Goal: Task Accomplishment & Management: Use online tool/utility

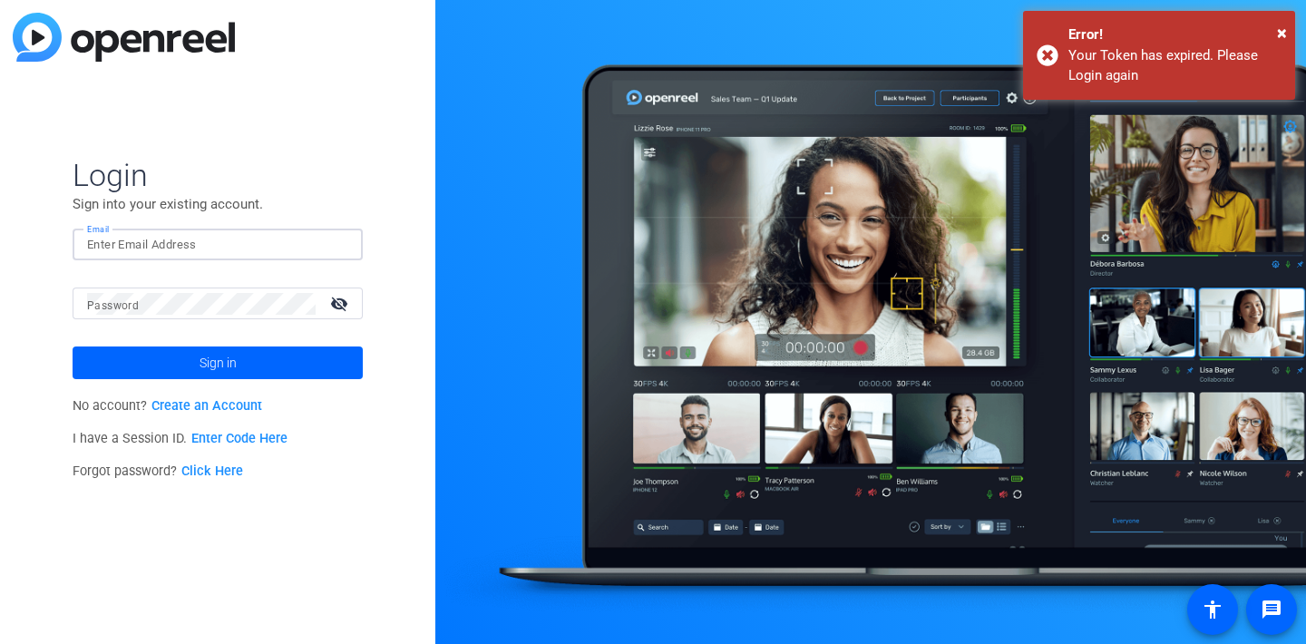
type input "[EMAIL_ADDRESS][DOMAIN_NAME]"
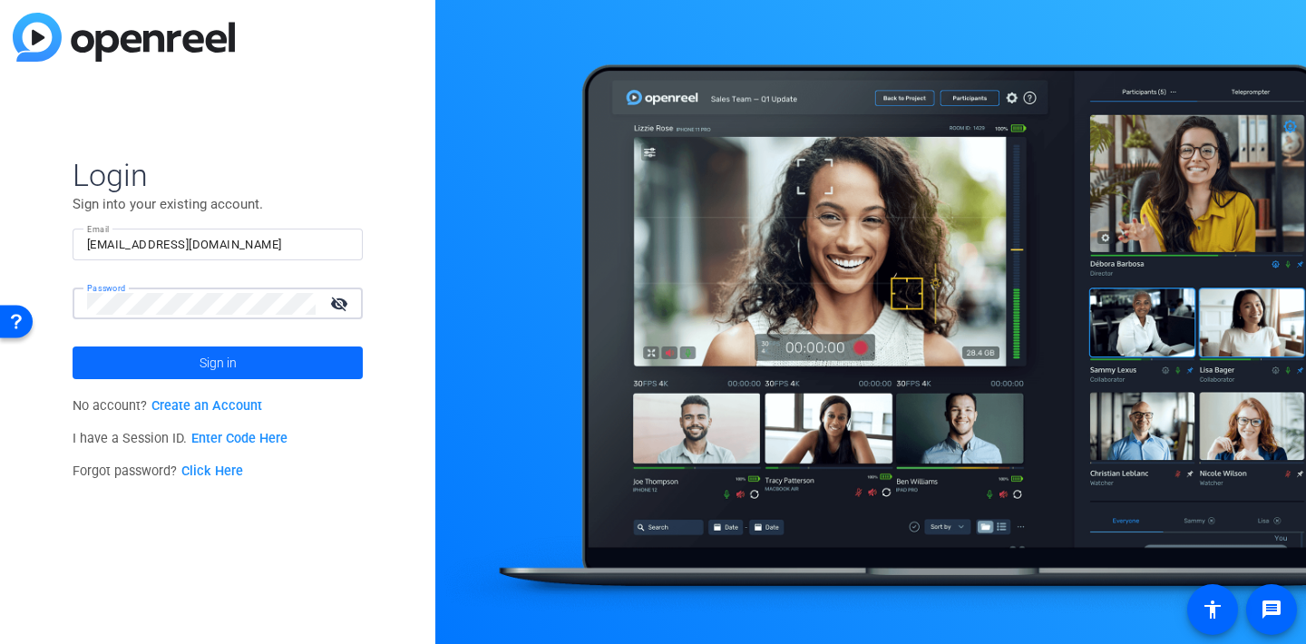
click at [241, 352] on span at bounding box center [218, 363] width 290 height 44
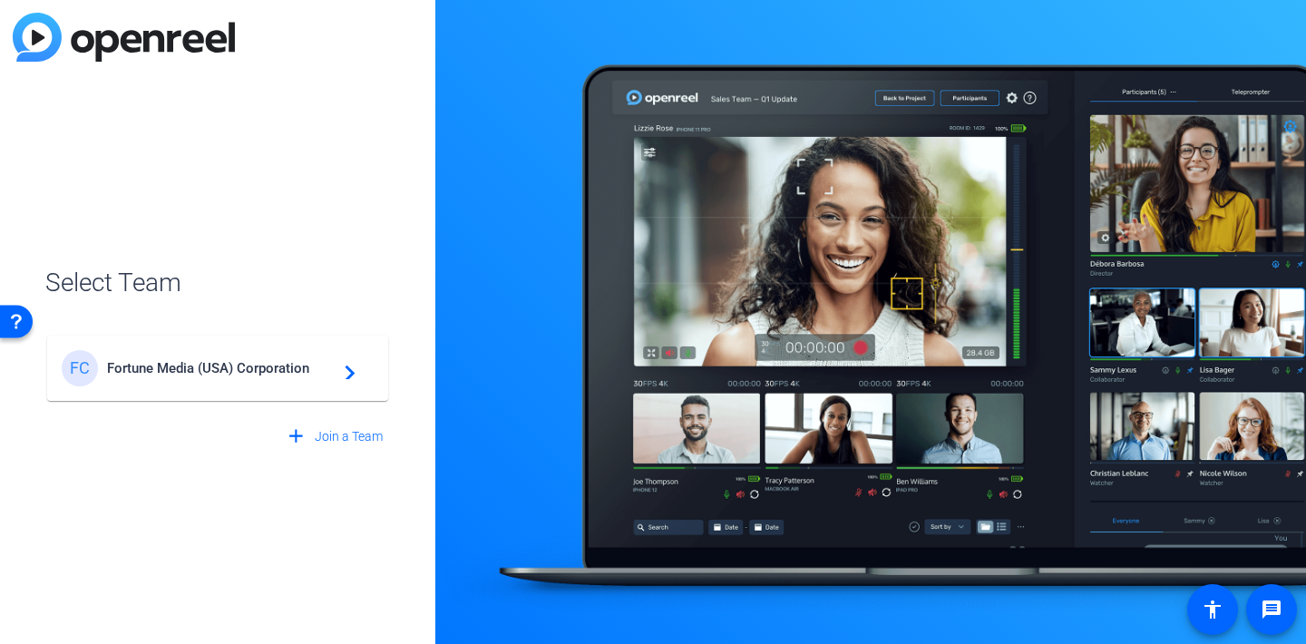
click at [248, 368] on span "Fortune Media (USA) Corporation" at bounding box center [220, 368] width 227 height 16
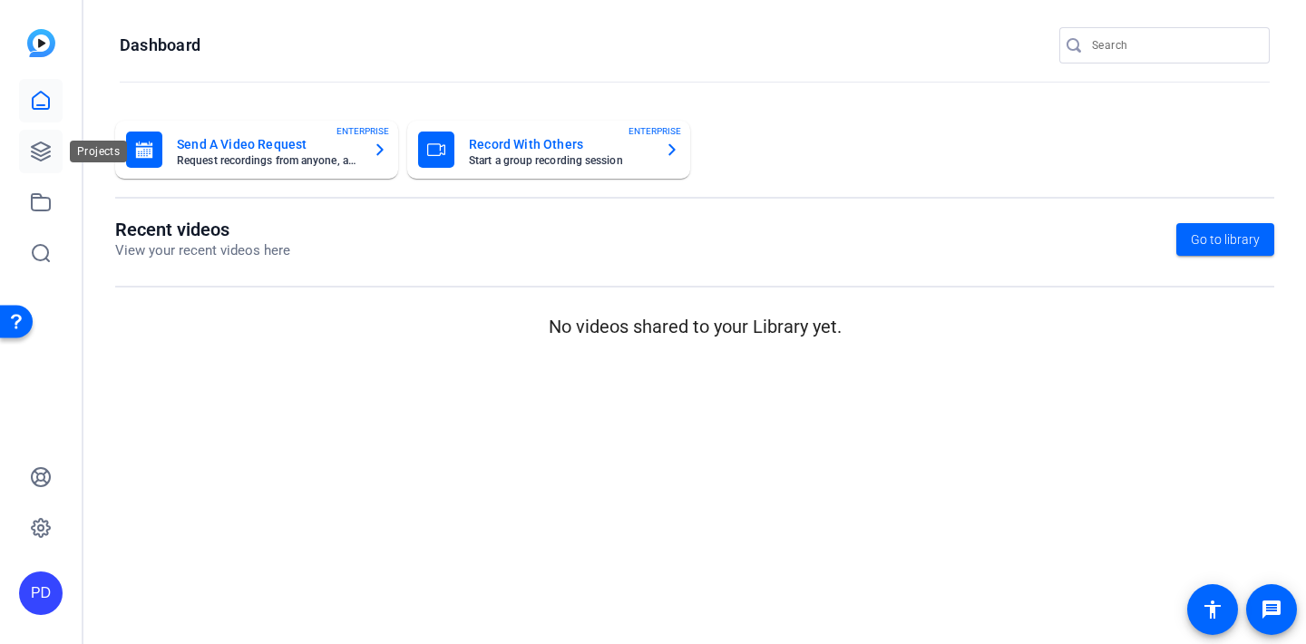
click at [48, 155] on icon at bounding box center [41, 152] width 22 height 22
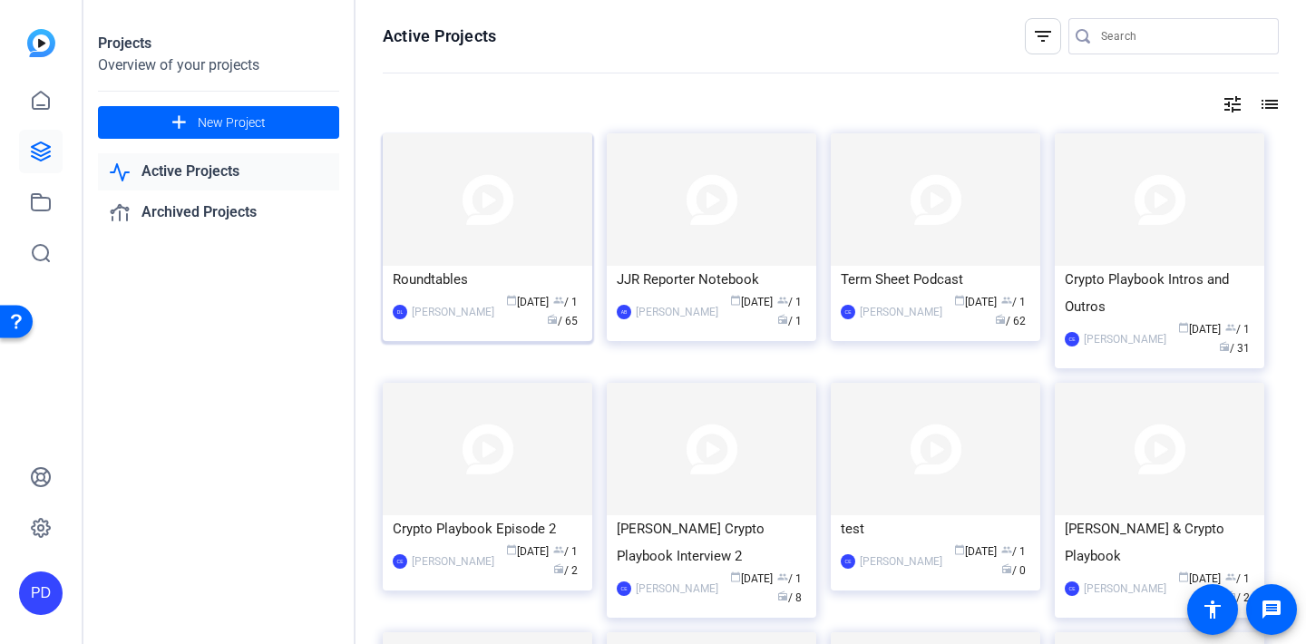
click at [436, 280] on div "Roundtables" at bounding box center [488, 279] width 190 height 27
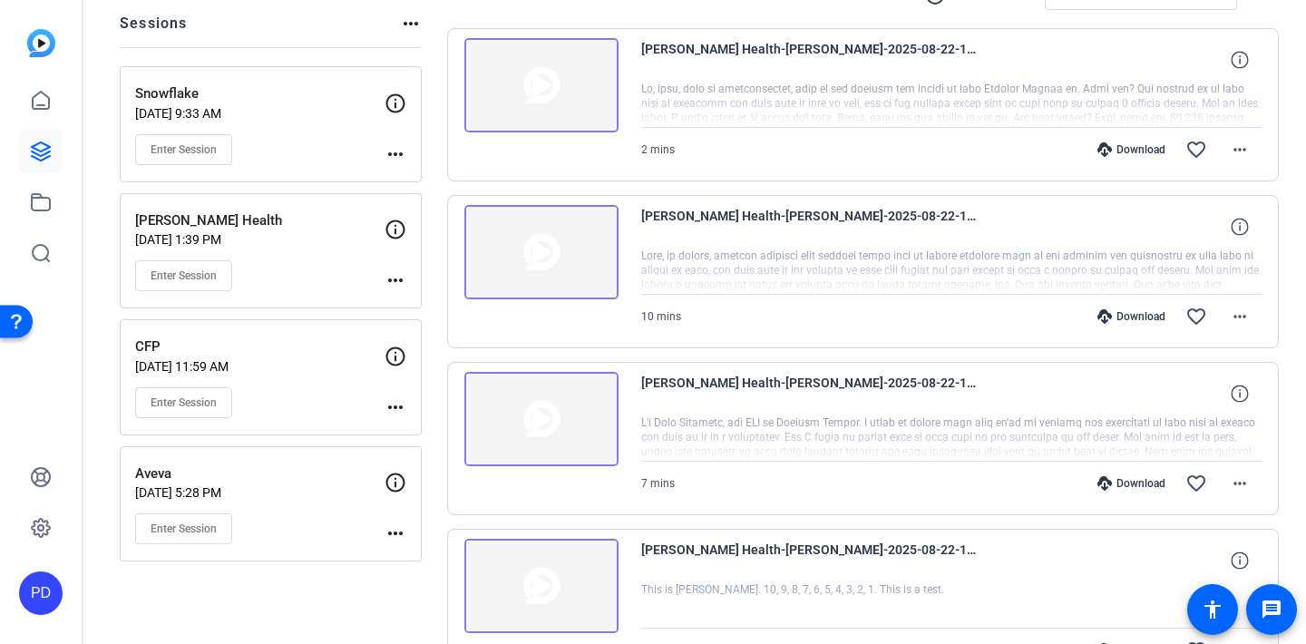
scroll to position [240, 0]
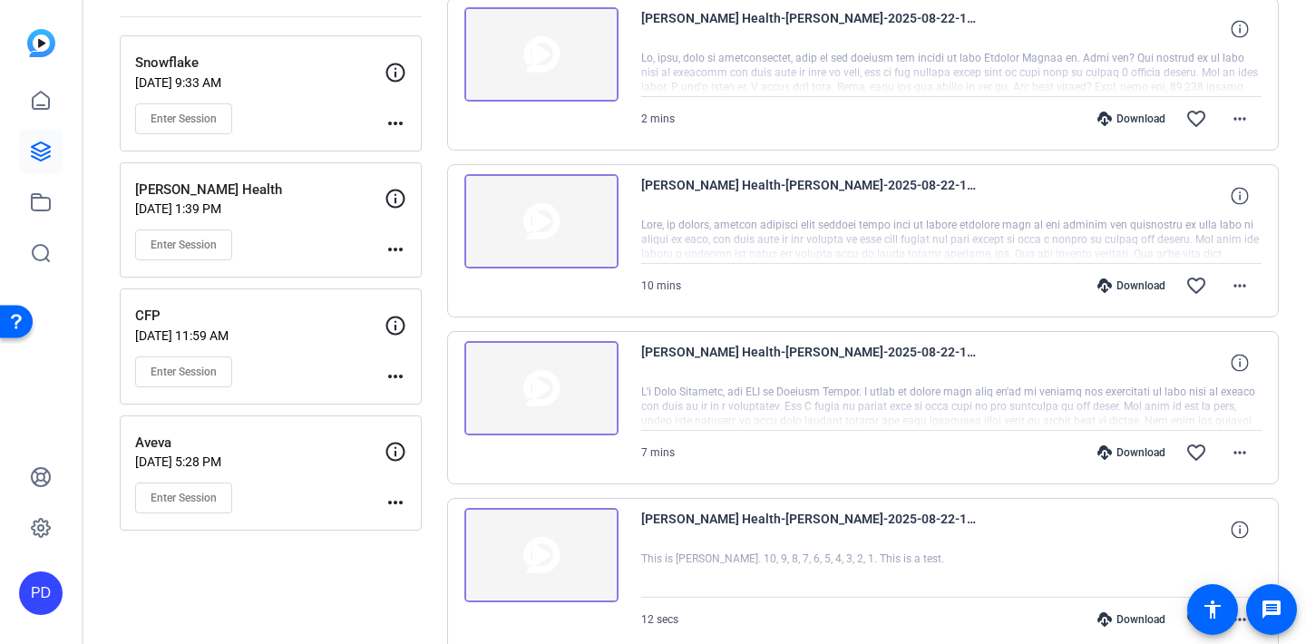
click at [396, 505] on mat-icon "more_horiz" at bounding box center [395, 502] width 22 height 22
click at [394, 501] on div at bounding box center [653, 322] width 1306 height 644
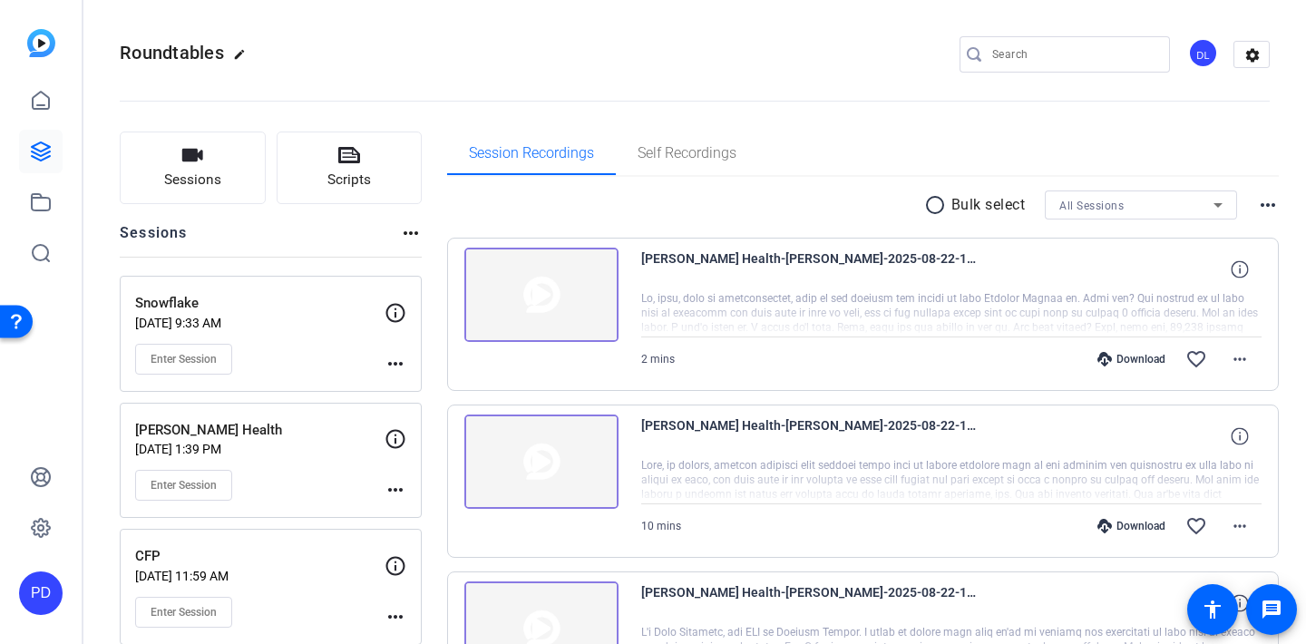
scroll to position [0, 0]
click at [1190, 62] on div "DL" at bounding box center [1203, 53] width 30 height 30
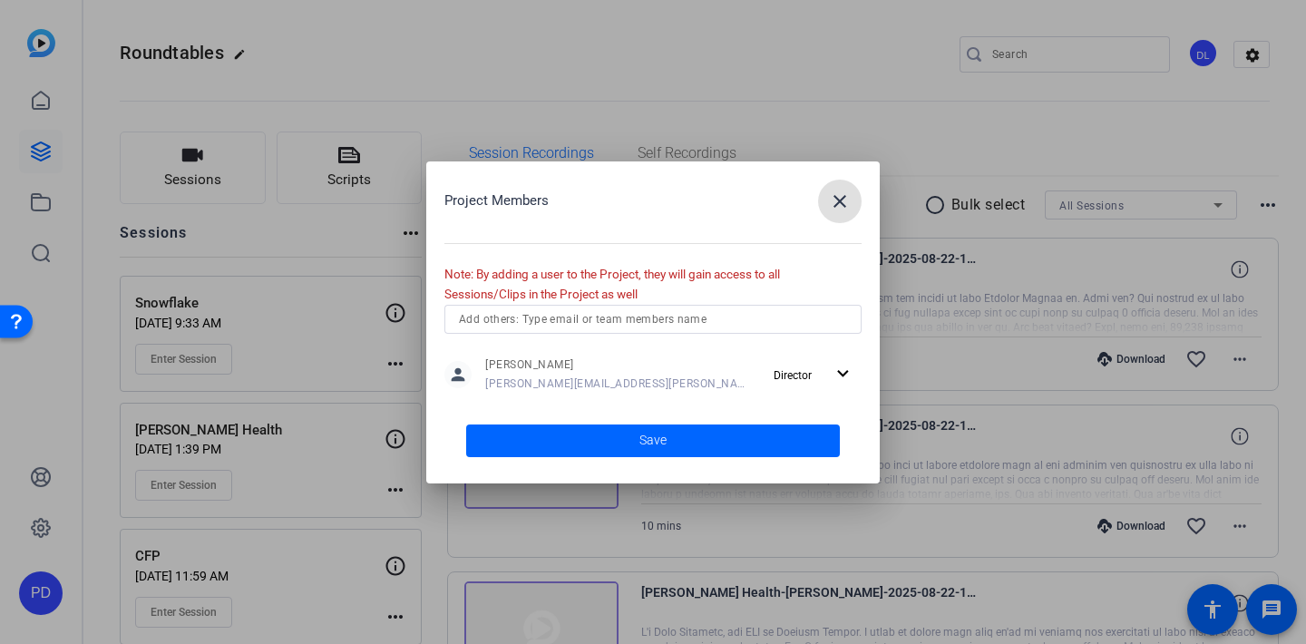
click at [833, 200] on mat-icon "close" at bounding box center [840, 201] width 22 height 22
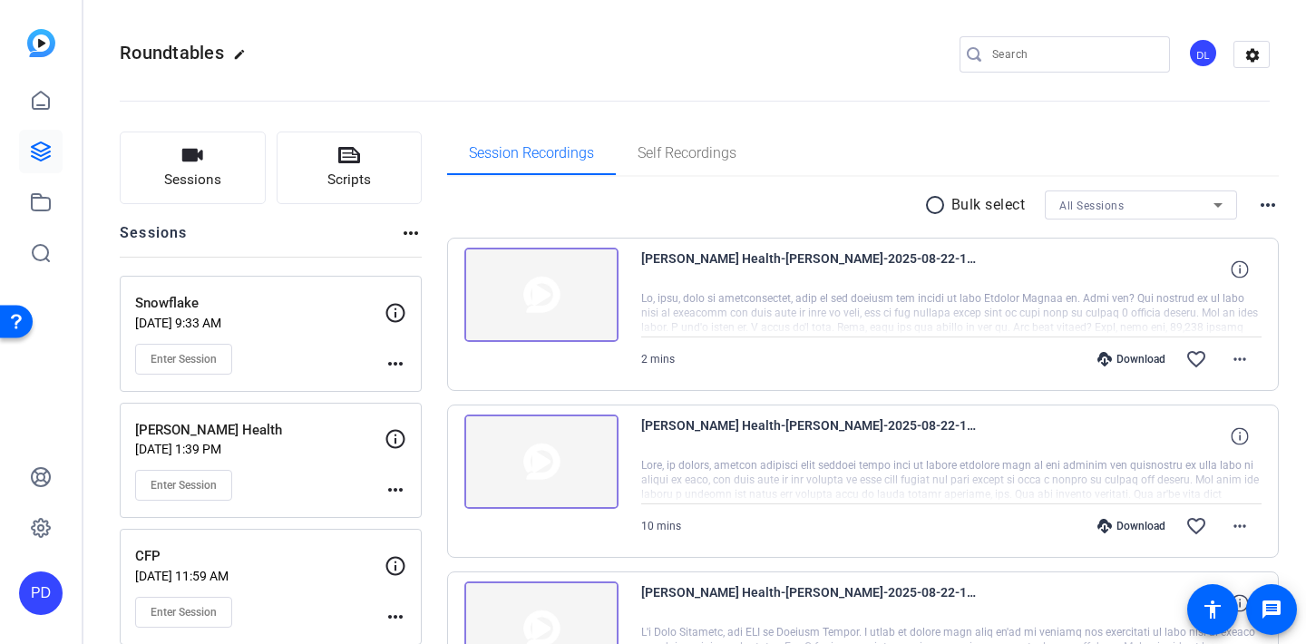
click at [32, 596] on div "PD" at bounding box center [41, 593] width 44 height 44
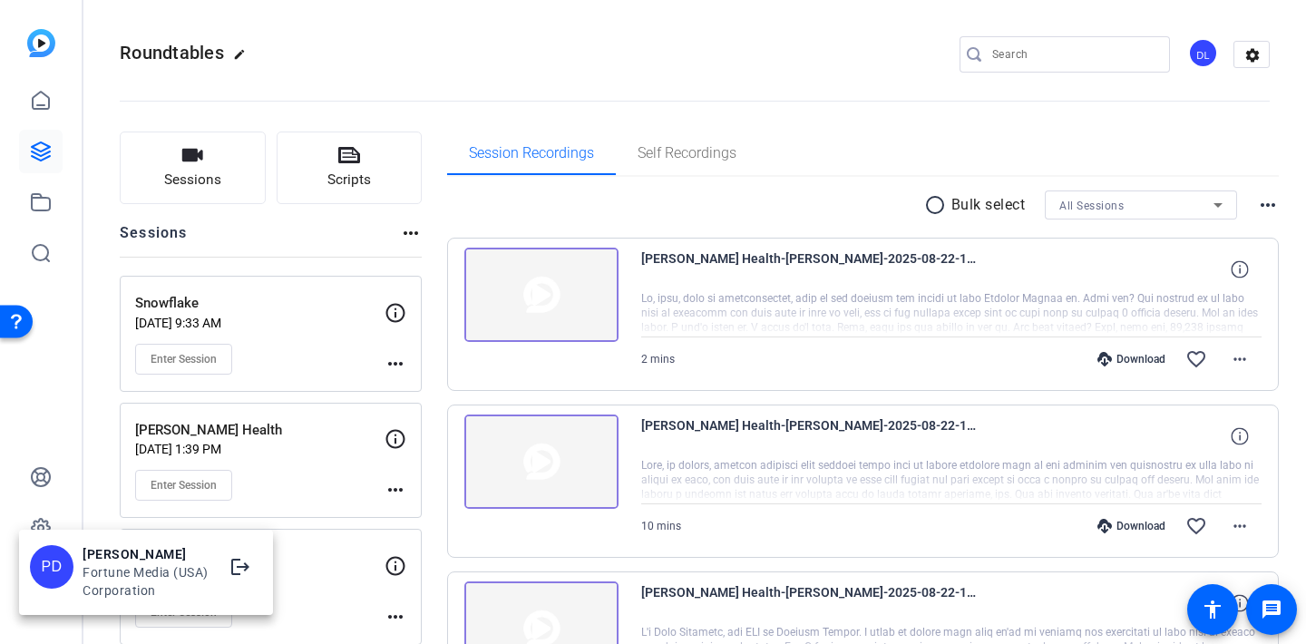
click at [116, 580] on div "Fortune Media (USA) Corporation" at bounding box center [146, 581] width 127 height 36
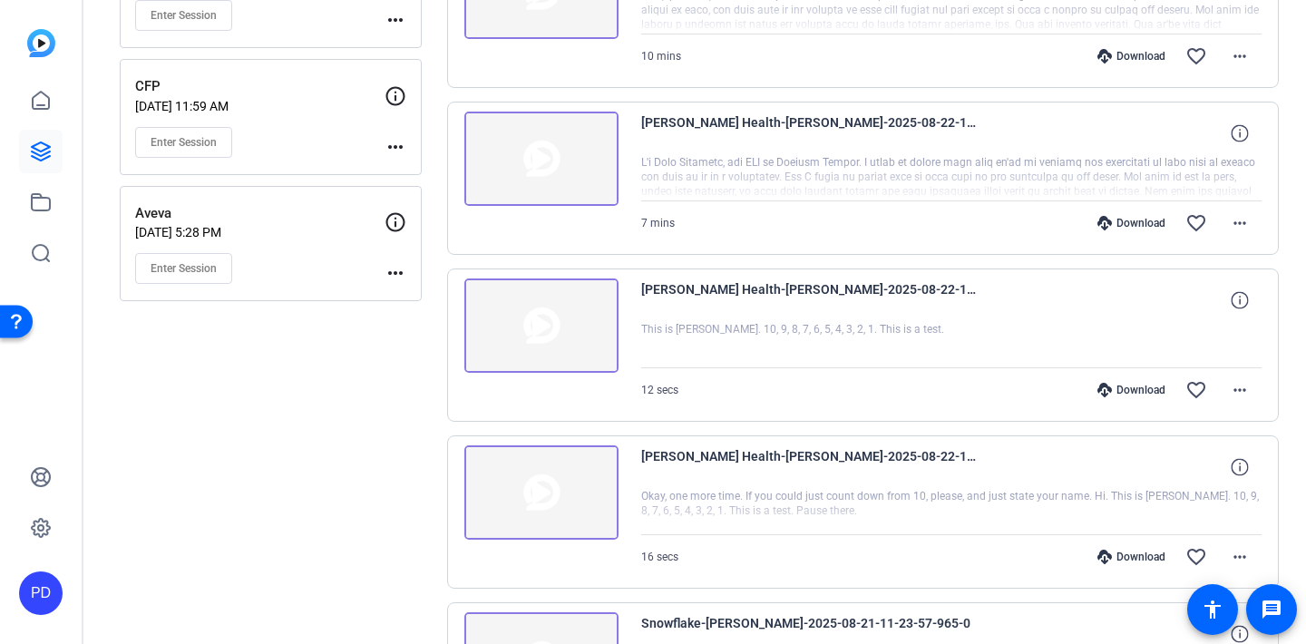
scroll to position [472, 0]
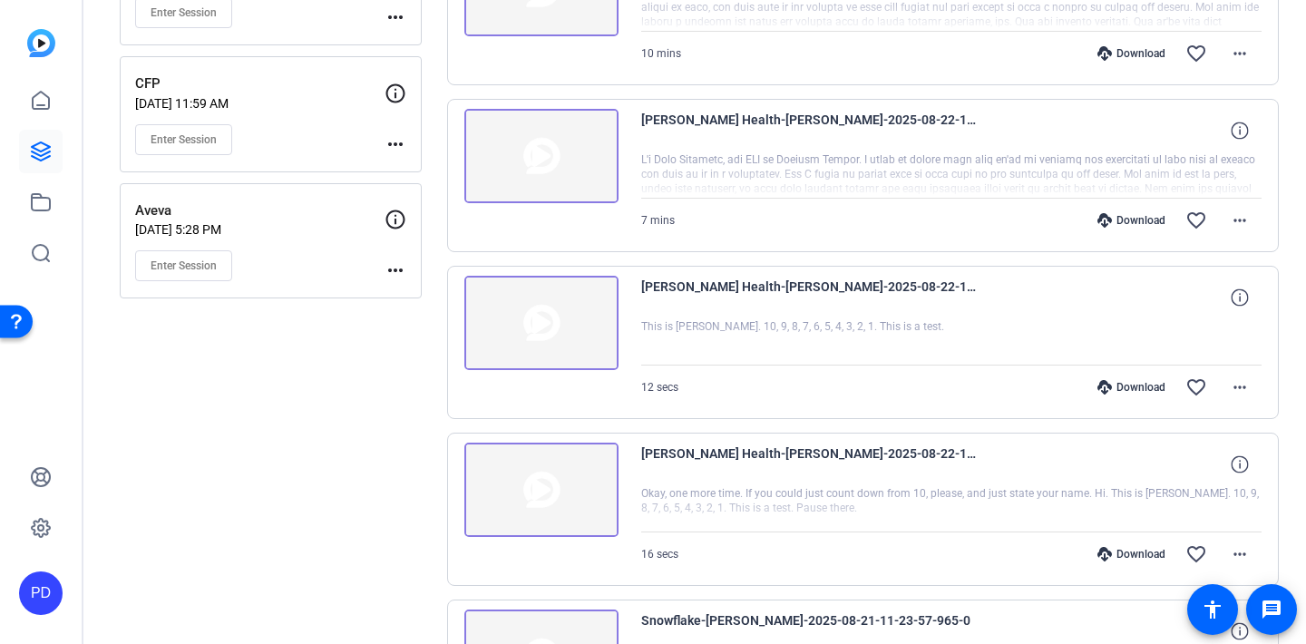
click at [191, 427] on div "Sessions Scripts Sessions more_horiz Snowflake [DATE] 9:33 AM Enter Session mor…" at bounding box center [271, 585] width 302 height 1852
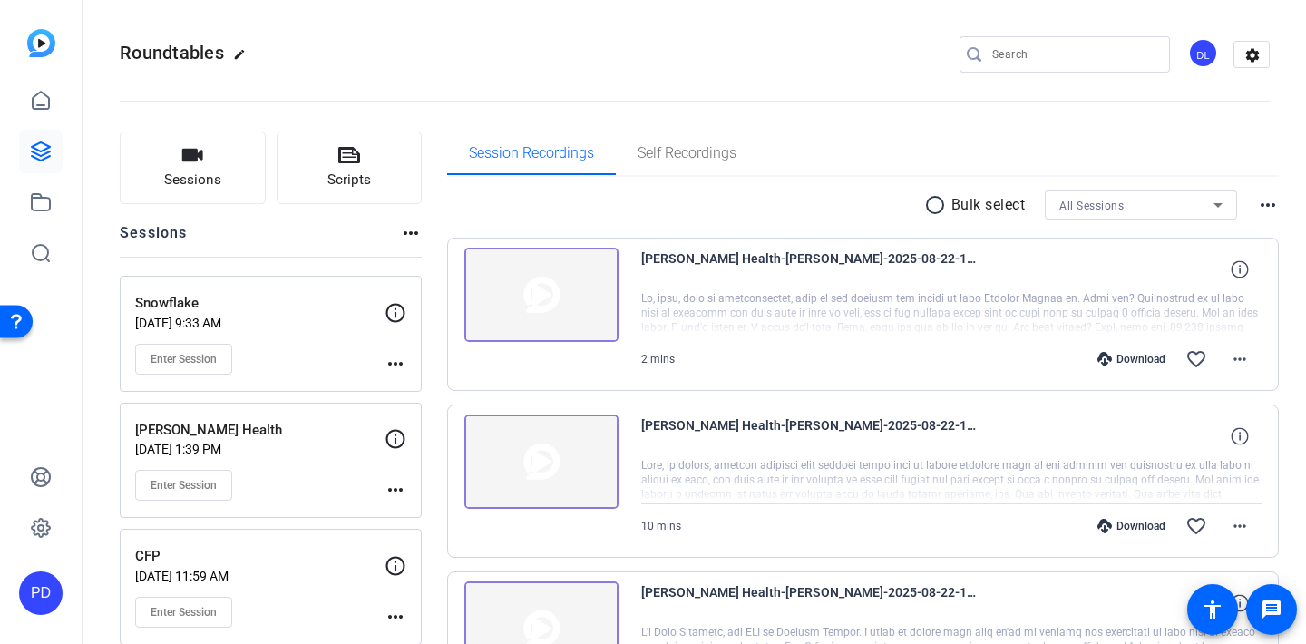
scroll to position [0, 0]
click at [1194, 54] on div "DL" at bounding box center [1203, 53] width 30 height 30
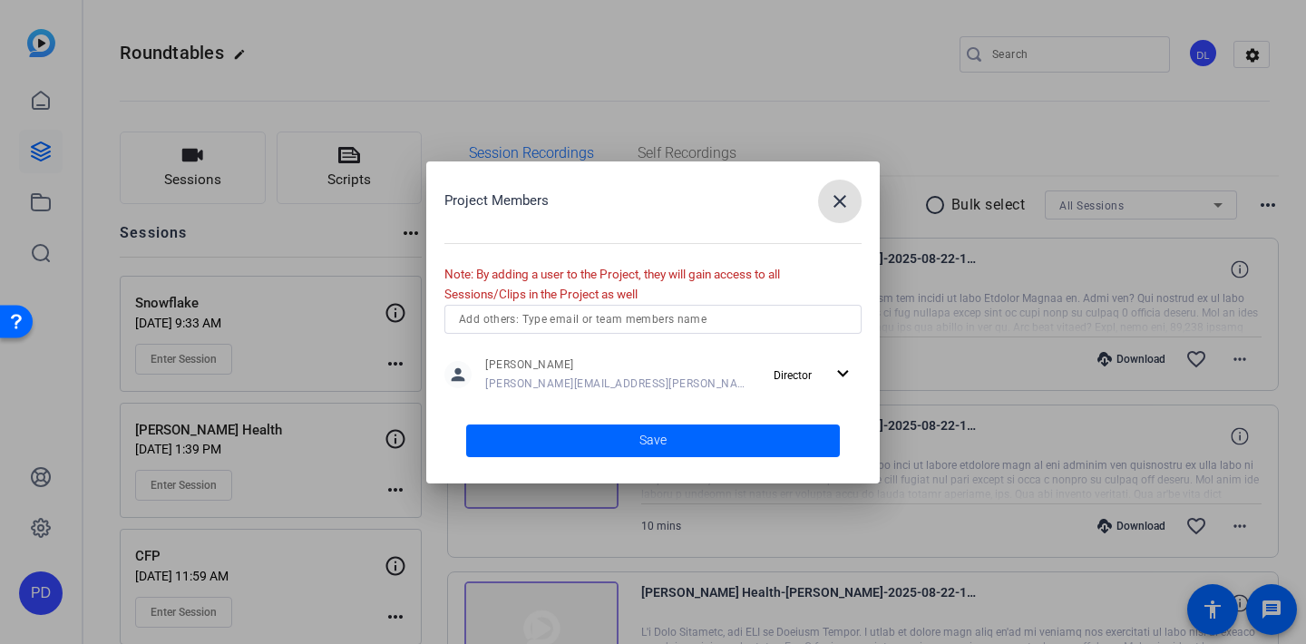
click at [836, 191] on mat-icon "close" at bounding box center [840, 201] width 22 height 22
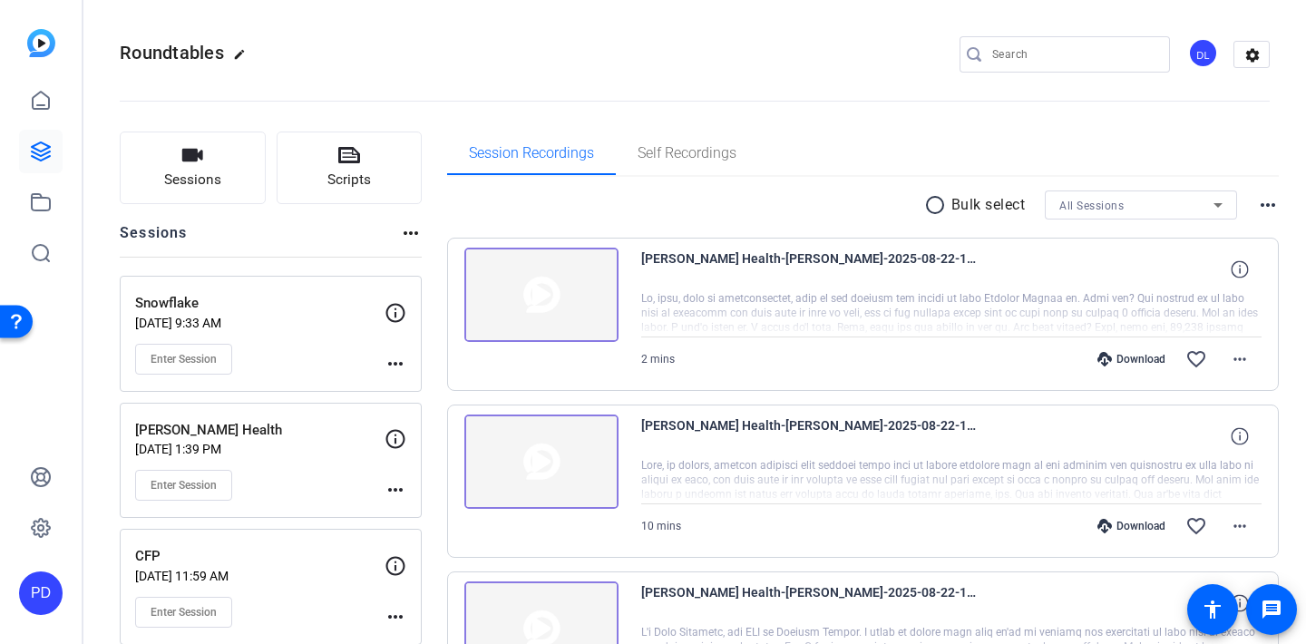
click at [54, 597] on div "PD" at bounding box center [41, 593] width 44 height 44
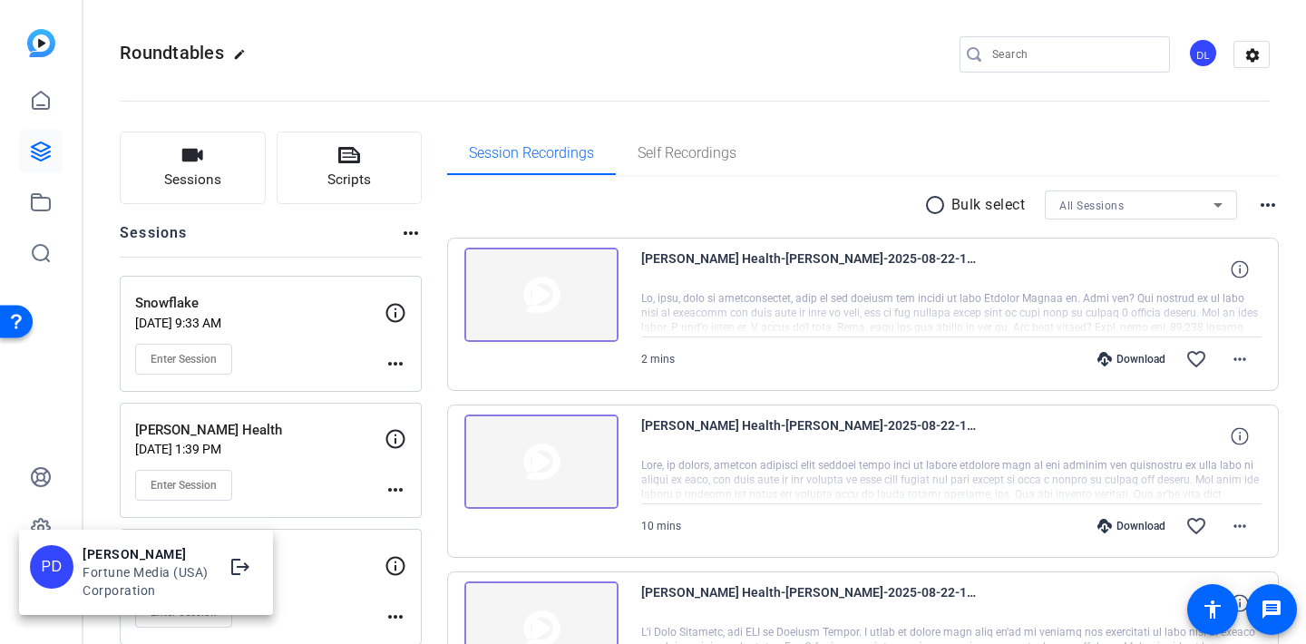
click at [97, 569] on div "Fortune Media (USA) Corporation" at bounding box center [146, 581] width 127 height 36
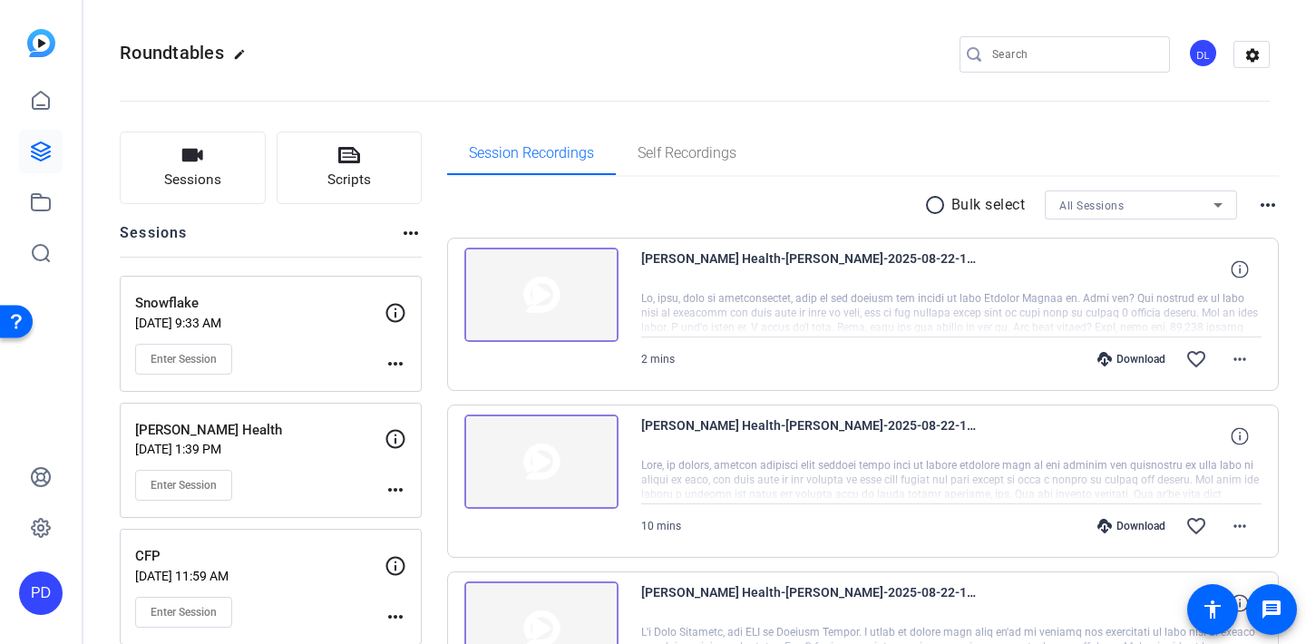
click at [37, 596] on div "PD" at bounding box center [41, 593] width 44 height 44
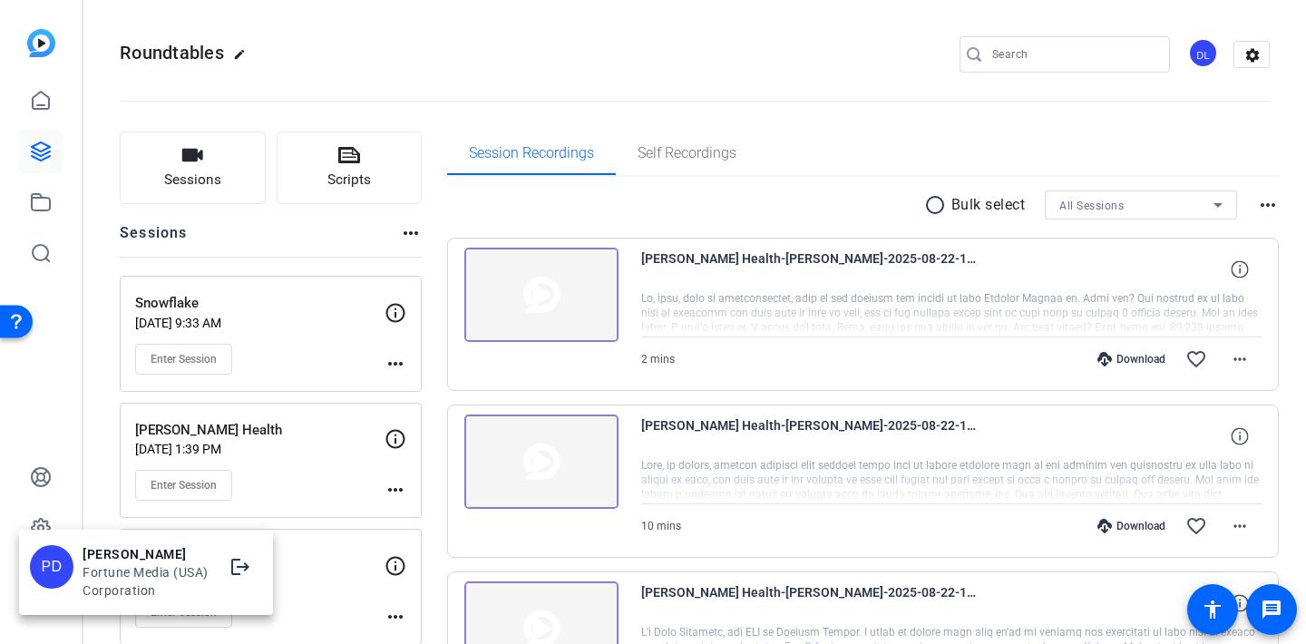
click at [49, 412] on div at bounding box center [653, 322] width 1306 height 644
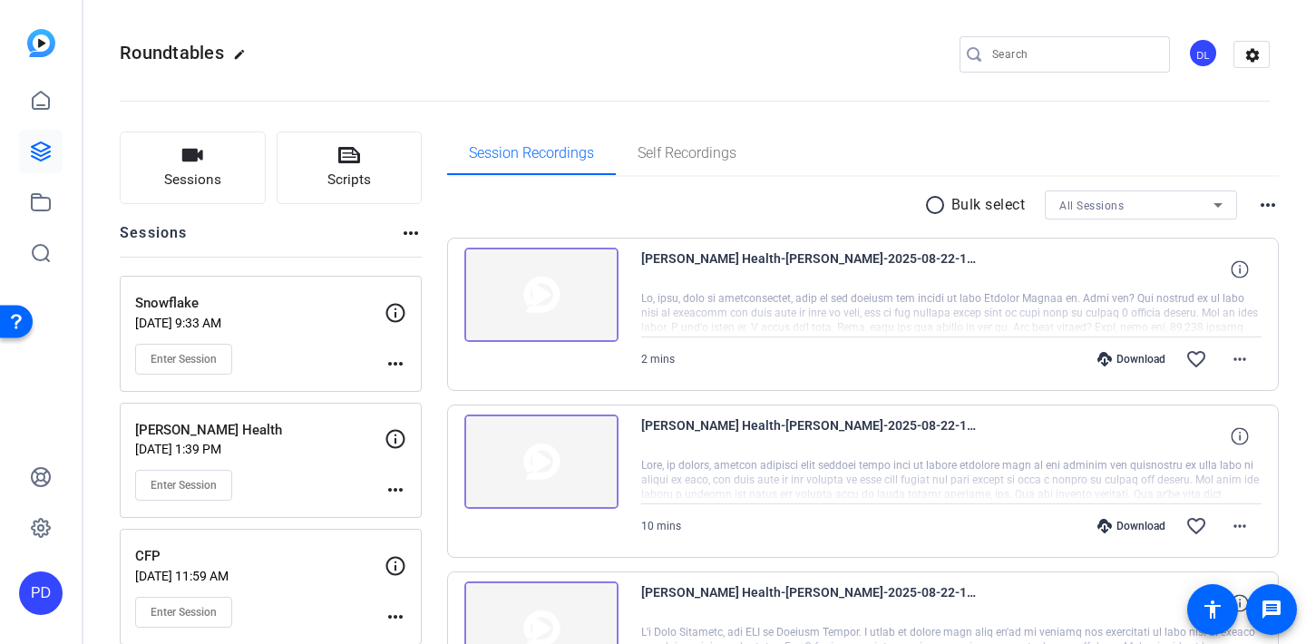
click at [1198, 62] on div "DL" at bounding box center [1203, 53] width 30 height 30
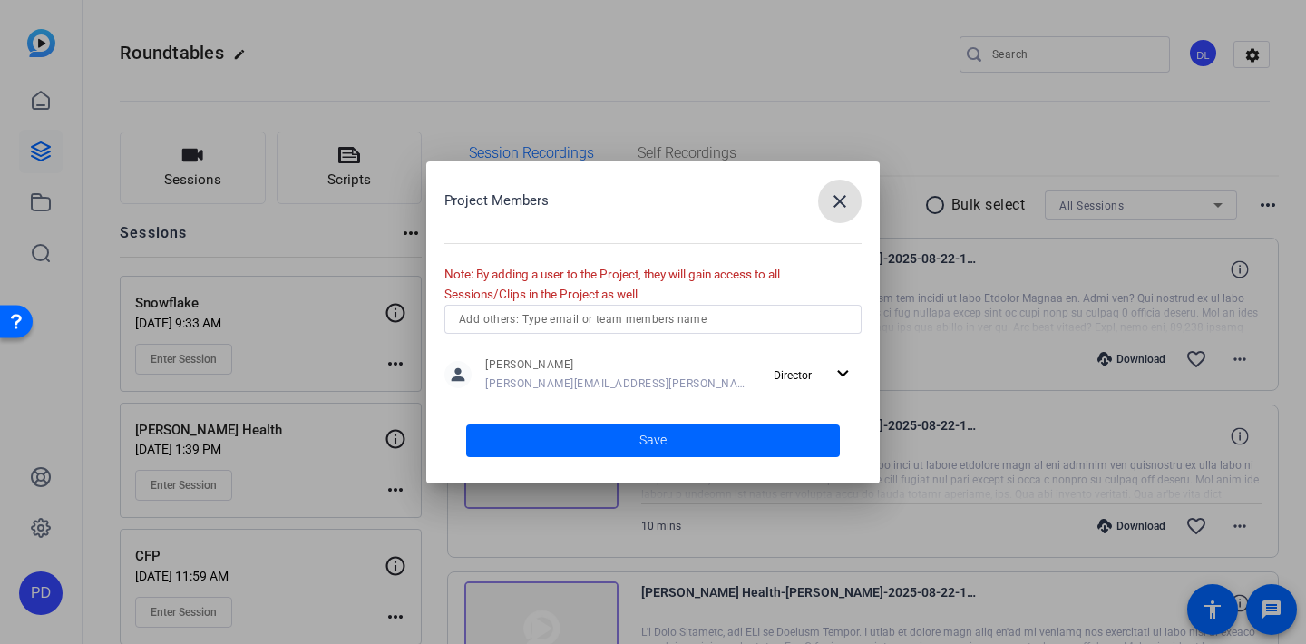
click at [652, 326] on input "text" at bounding box center [653, 319] width 388 height 22
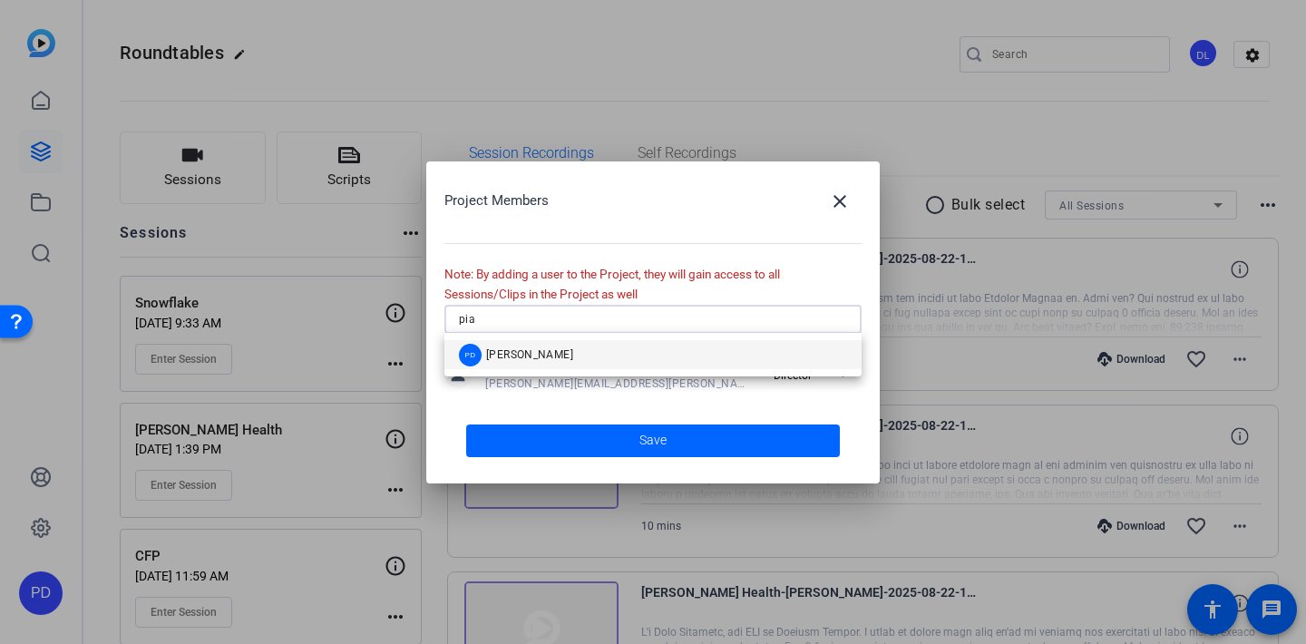
type input "pia"
click at [613, 356] on mat-option "PD [PERSON_NAME]" at bounding box center [652, 354] width 417 height 29
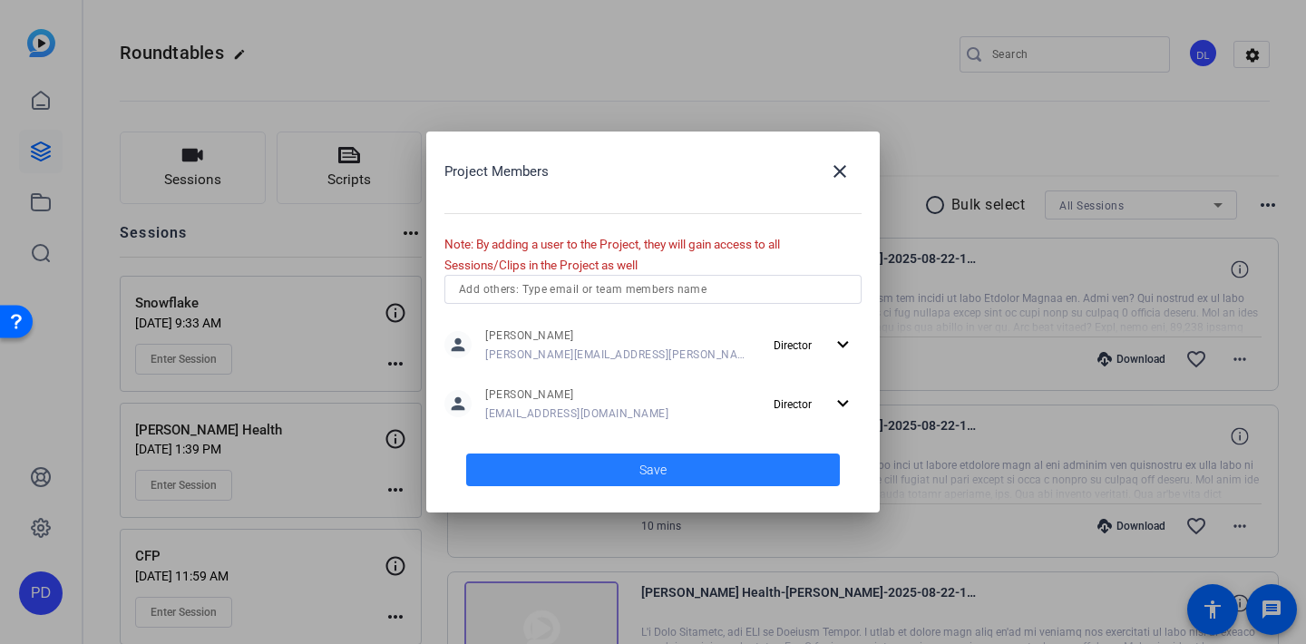
click at [616, 473] on span at bounding box center [653, 470] width 374 height 44
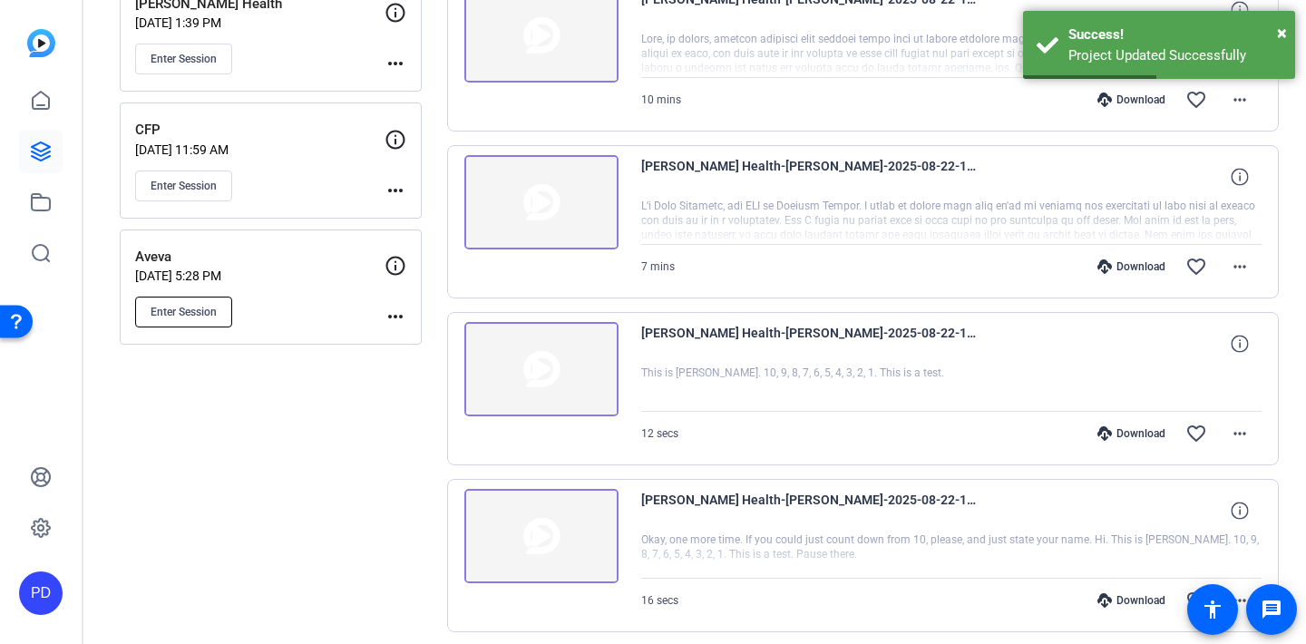
click at [179, 311] on span "Enter Session" at bounding box center [184, 312] width 66 height 15
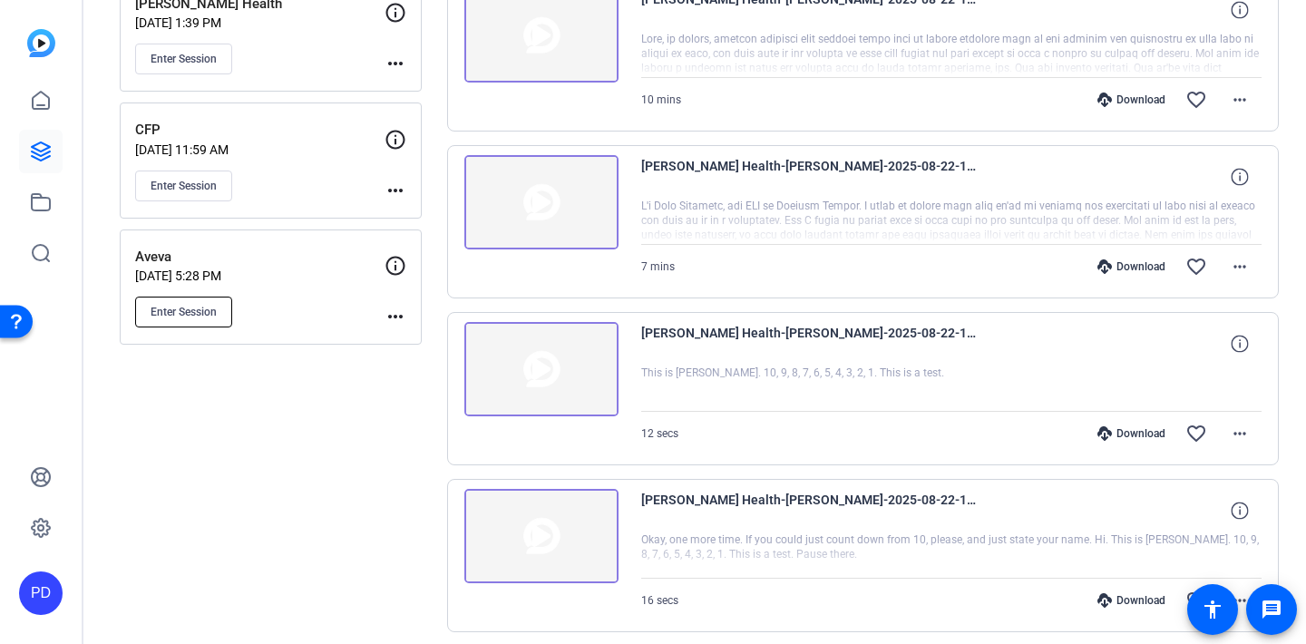
click at [202, 313] on span "Enter Session" at bounding box center [184, 312] width 66 height 15
